Goal: Navigation & Orientation: Find specific page/section

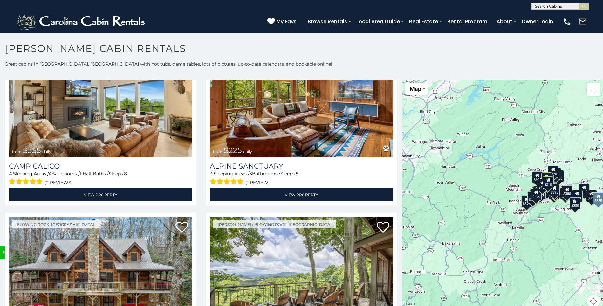
scroll to position [2447, 0]
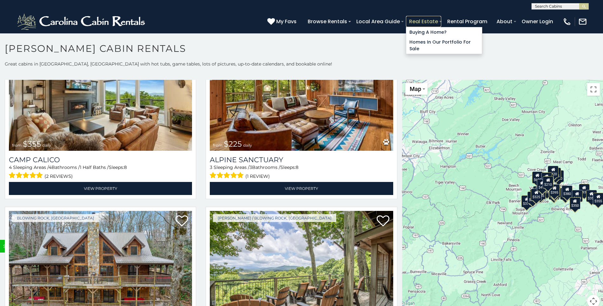
click at [420, 20] on link "Real Estate" at bounding box center [423, 21] width 35 height 11
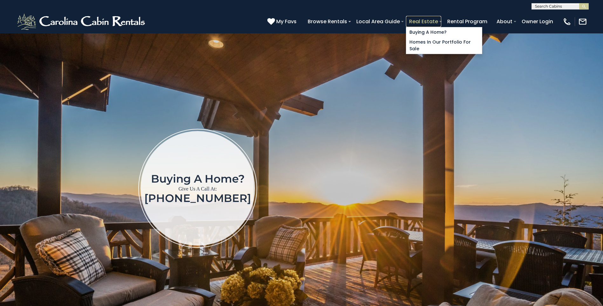
click at [434, 24] on link "Real Estate" at bounding box center [423, 21] width 35 height 11
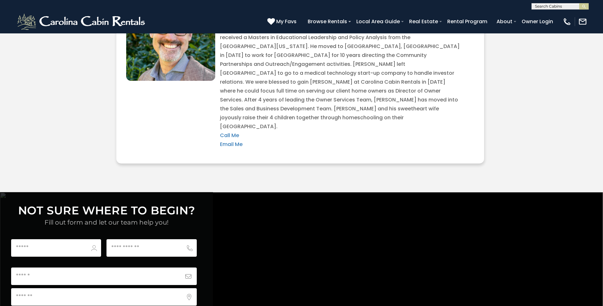
scroll to position [2288, 0]
